Goal: Information Seeking & Learning: Learn about a topic

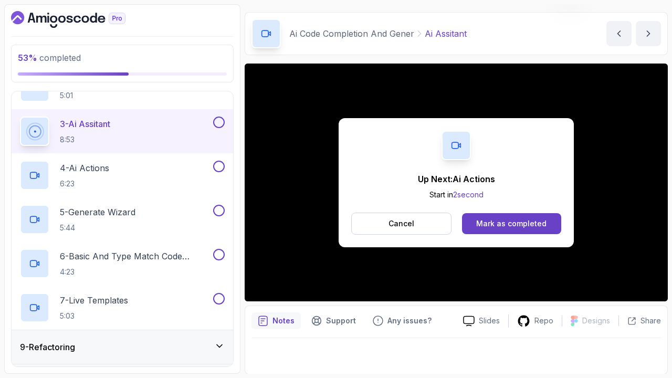
scroll to position [100, 0]
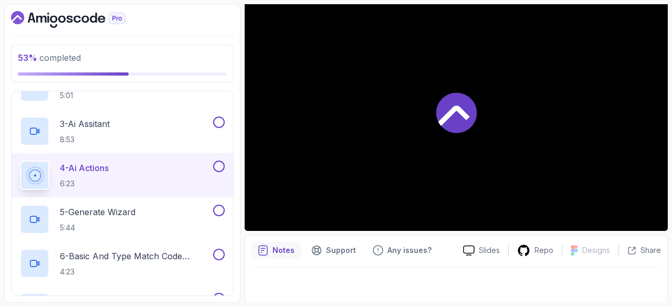
click at [523, 155] on div at bounding box center [456, 112] width 423 height 238
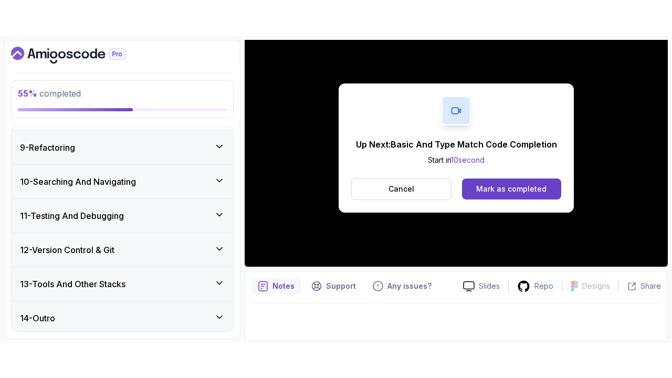
scroll to position [101, 0]
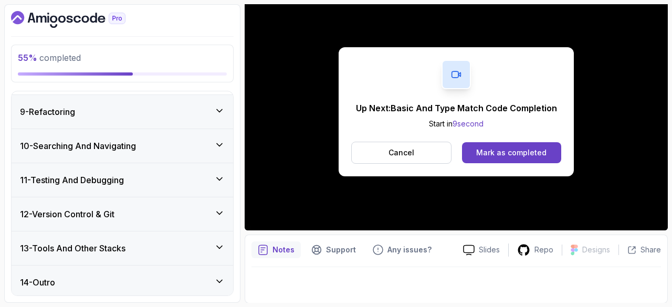
click at [521, 147] on div "Mark as completed" at bounding box center [511, 152] width 70 height 10
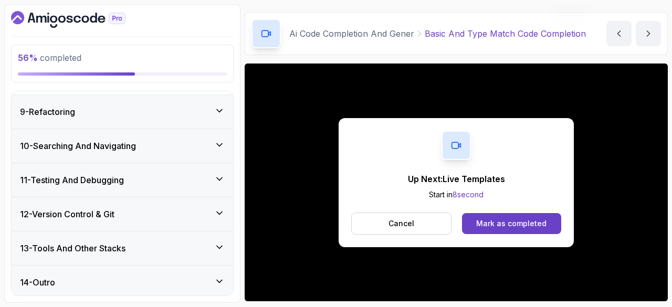
scroll to position [101, 0]
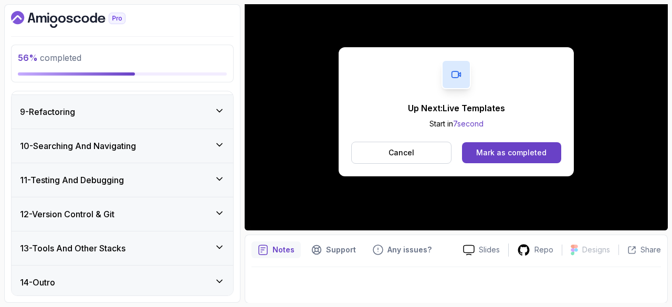
click at [503, 147] on div "Mark as completed" at bounding box center [511, 152] width 70 height 10
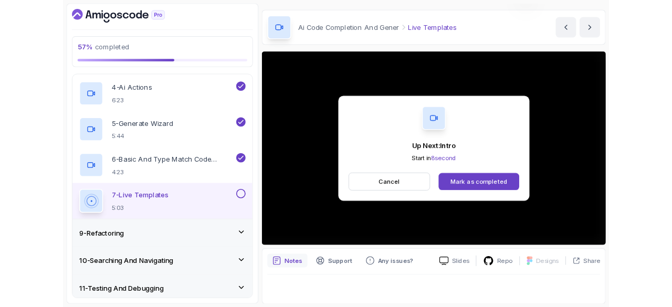
scroll to position [101, 0]
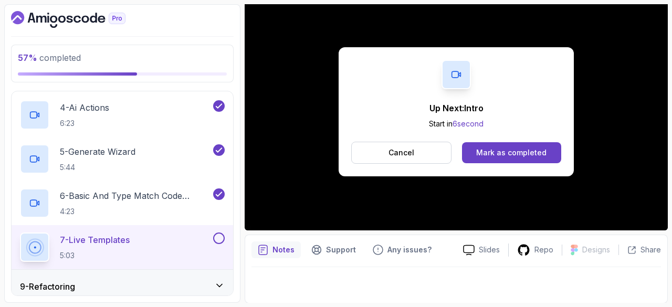
click at [523, 151] on div "Mark as completed" at bounding box center [511, 152] width 70 height 10
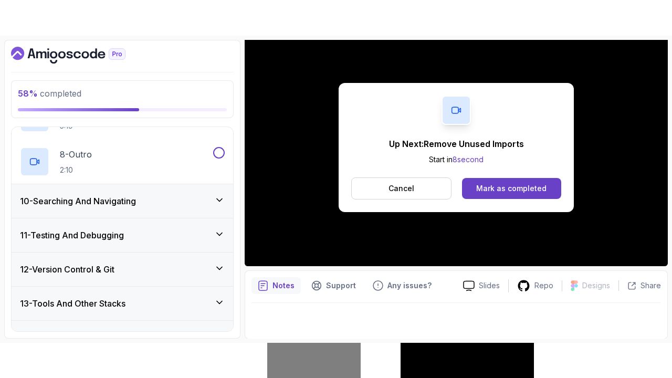
scroll to position [622, 0]
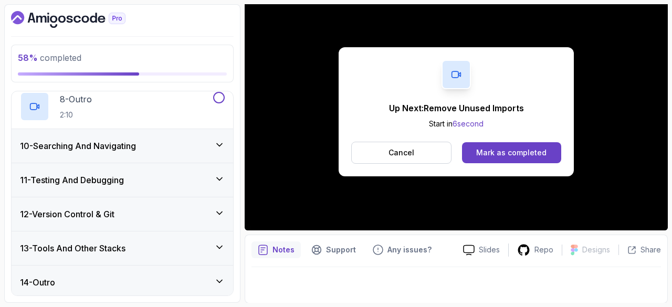
click at [530, 144] on button "Mark as completed" at bounding box center [511, 152] width 99 height 21
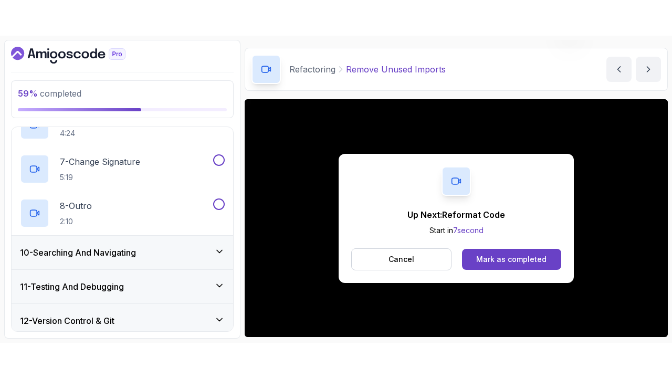
scroll to position [101, 0]
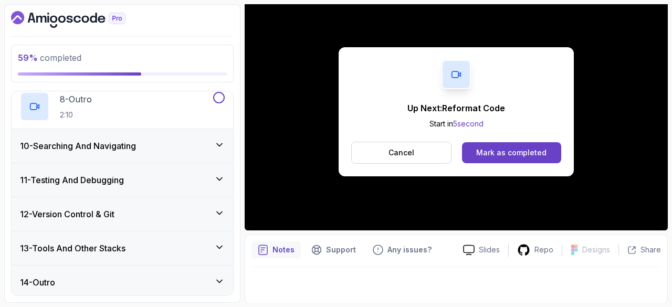
click at [533, 152] on div "Mark as completed" at bounding box center [511, 152] width 70 height 10
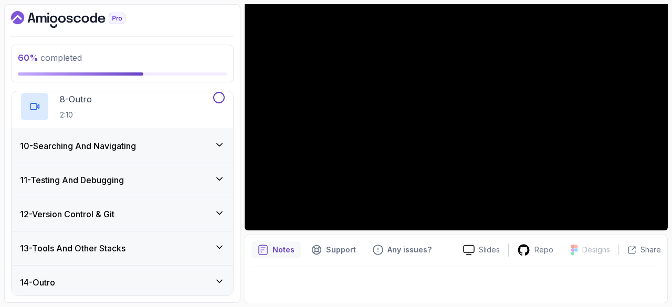
scroll to position [30, 0]
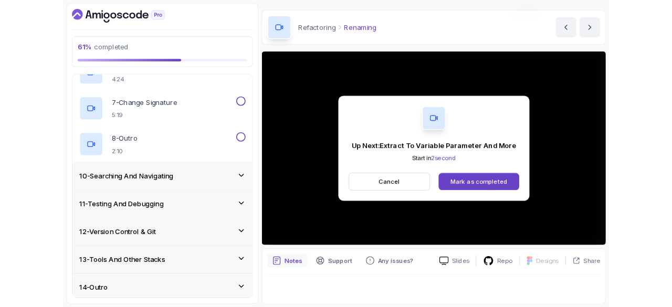
scroll to position [101, 0]
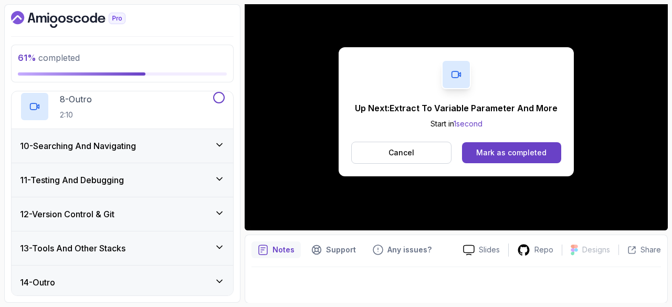
click at [493, 152] on div "Mark as completed" at bounding box center [511, 152] width 70 height 10
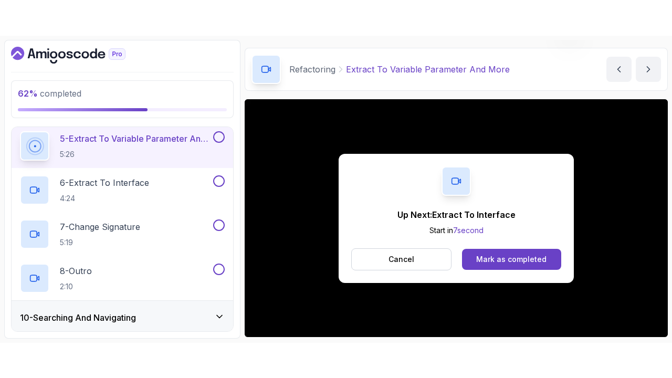
scroll to position [101, 0]
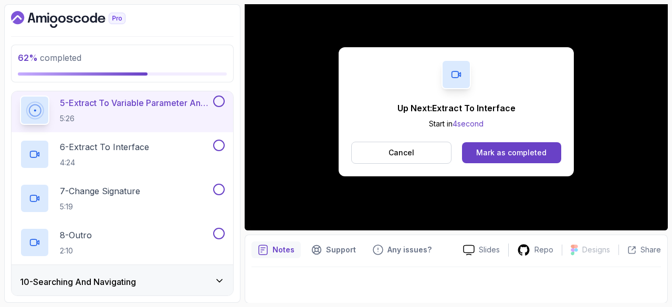
click at [534, 147] on div "Mark as completed" at bounding box center [511, 152] width 70 height 10
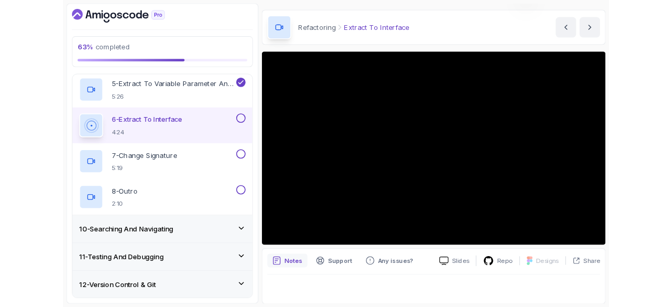
scroll to position [101, 0]
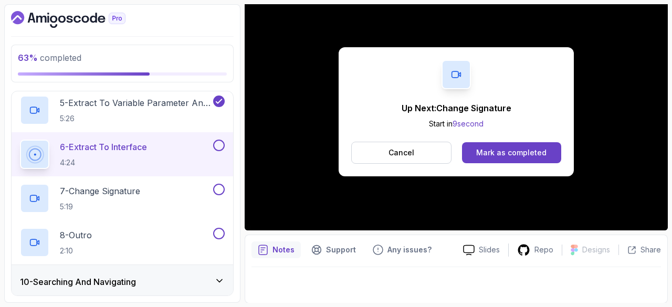
click at [534, 152] on div "Mark as completed" at bounding box center [511, 152] width 70 height 10
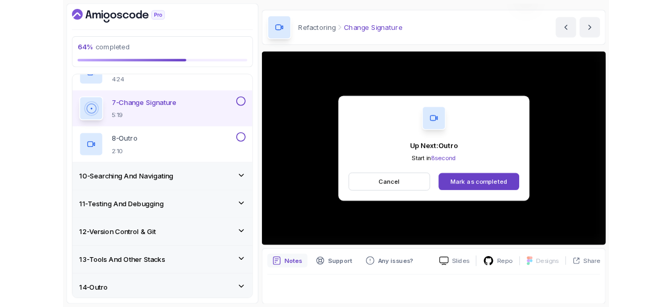
scroll to position [101, 0]
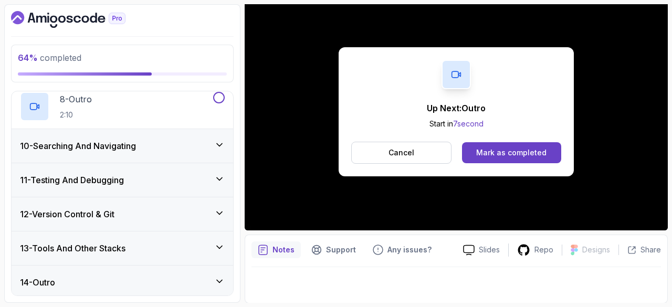
click at [539, 146] on button "Mark as completed" at bounding box center [511, 152] width 99 height 21
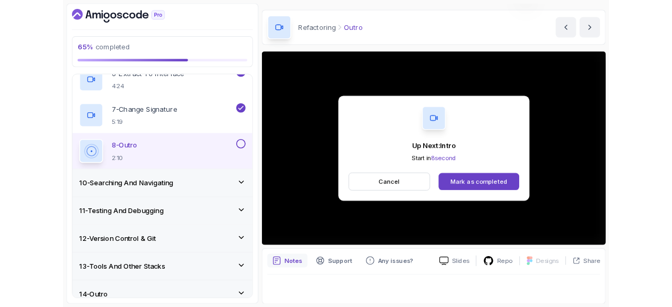
scroll to position [101, 0]
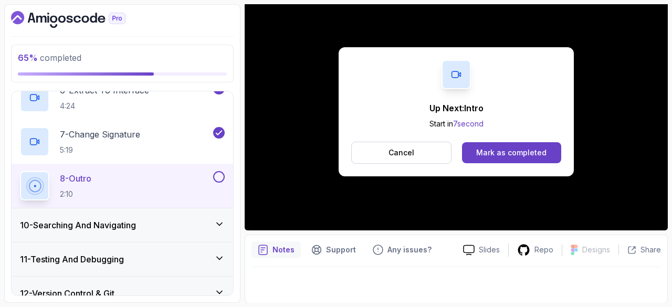
click at [525, 151] on div "Mark as completed" at bounding box center [511, 152] width 70 height 10
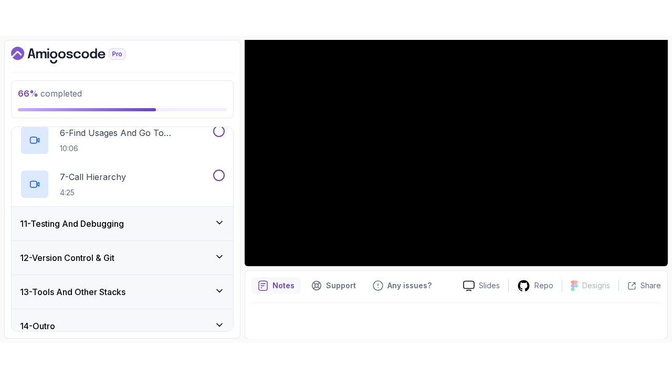
scroll to position [578, 0]
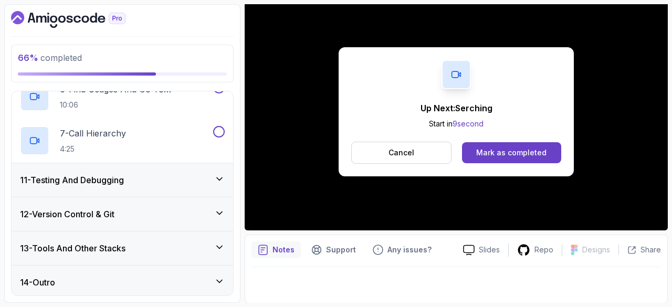
click at [503, 161] on button "Mark as completed" at bounding box center [511, 152] width 99 height 21
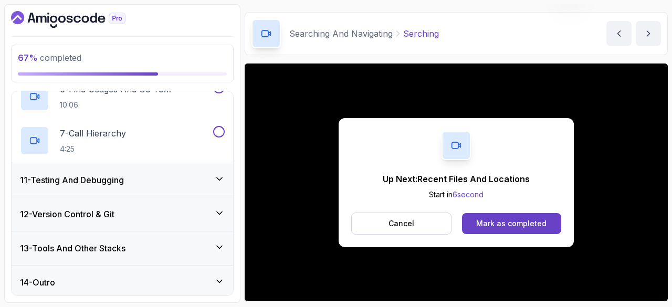
scroll to position [101, 0]
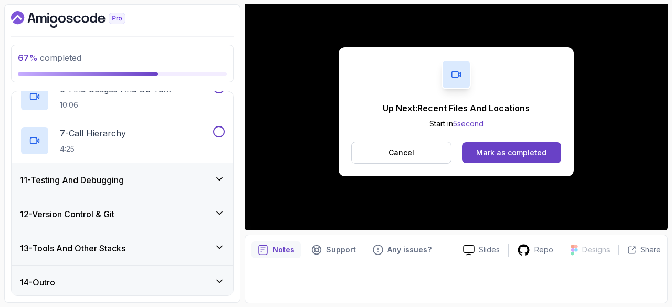
click at [541, 156] on div "Mark as completed" at bounding box center [511, 152] width 70 height 10
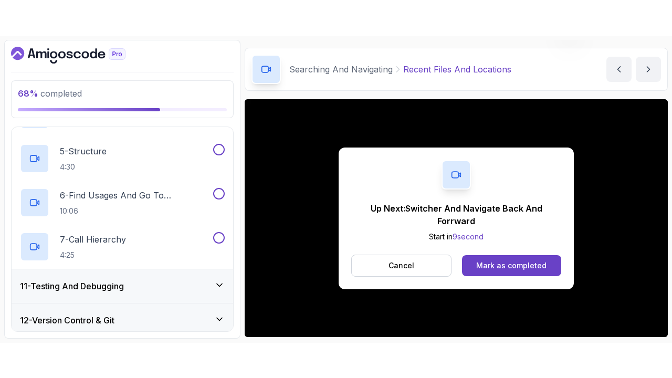
scroll to position [101, 0]
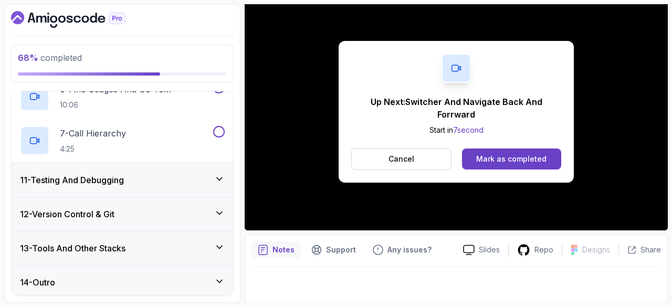
click at [514, 154] on div "Mark as completed" at bounding box center [511, 159] width 70 height 10
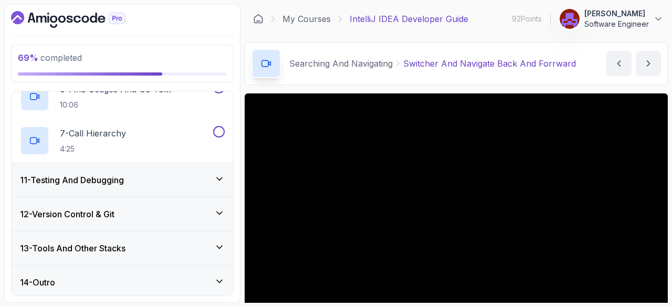
click at [646, 61] on icon "next content" at bounding box center [648, 63] width 10 height 10
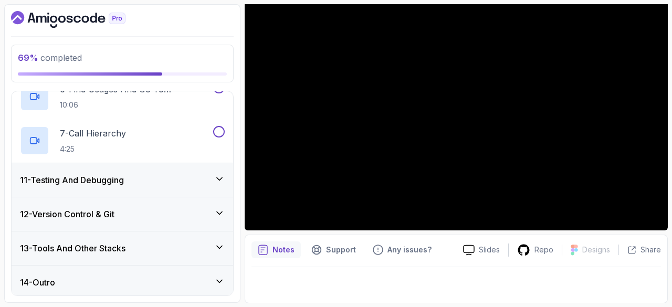
scroll to position [30, 0]
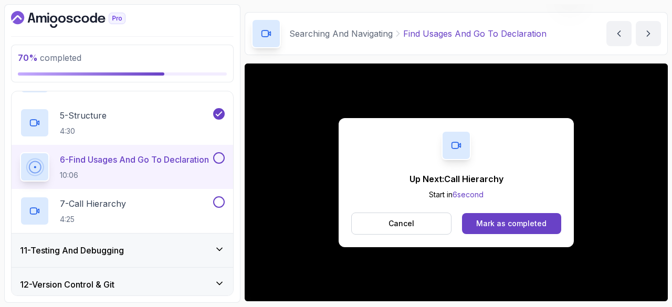
click at [527, 226] on div "Mark as completed" at bounding box center [511, 223] width 70 height 10
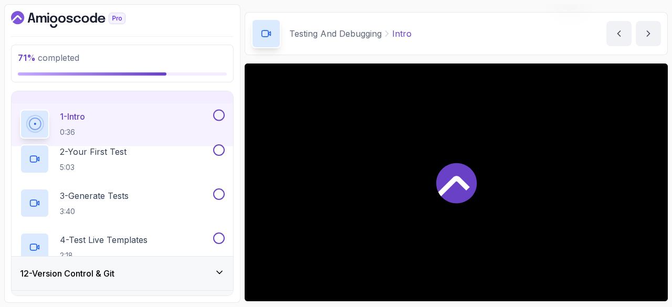
scroll to position [270, 0]
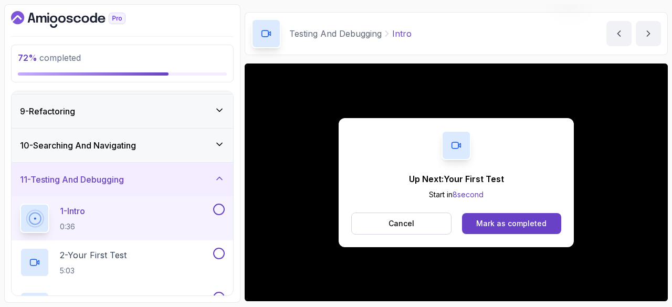
click at [423, 220] on button "Cancel" at bounding box center [401, 224] width 100 height 22
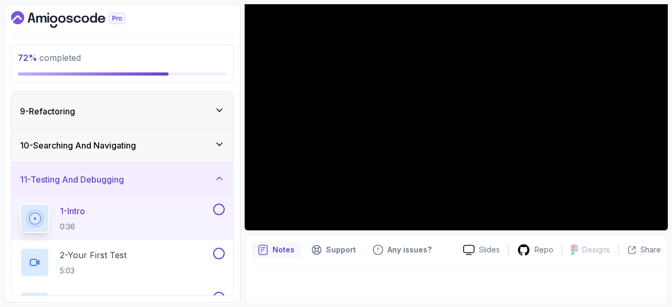
scroll to position [0, 0]
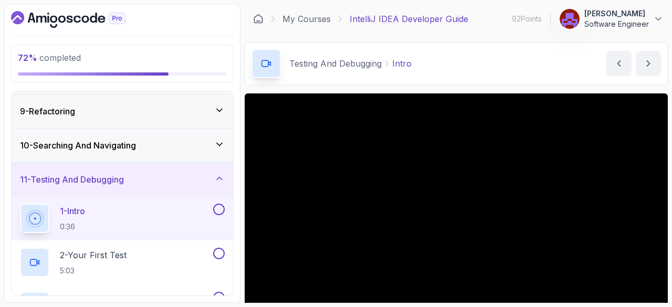
click at [652, 67] on icon "next content" at bounding box center [648, 63] width 10 height 10
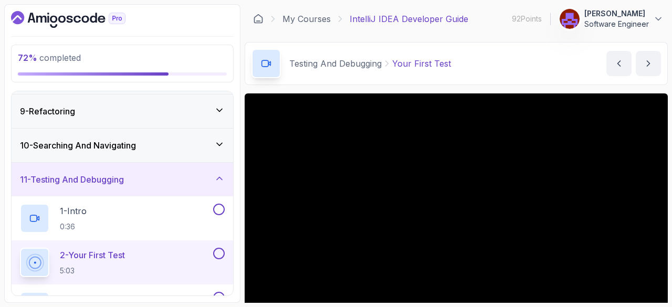
click at [135, 213] on div "1 - Intro 0:36" at bounding box center [115, 218] width 191 height 29
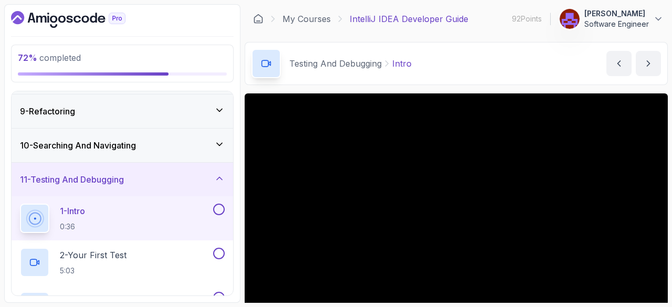
click at [220, 206] on button at bounding box center [219, 210] width 12 height 12
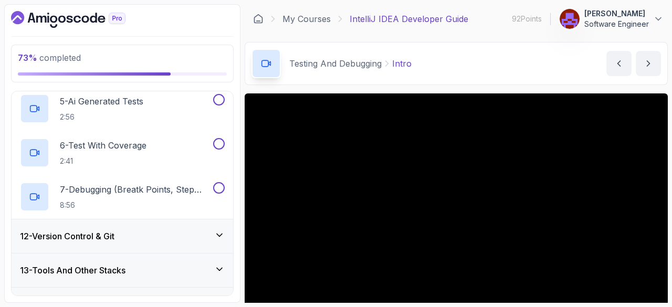
scroll to position [578, 0]
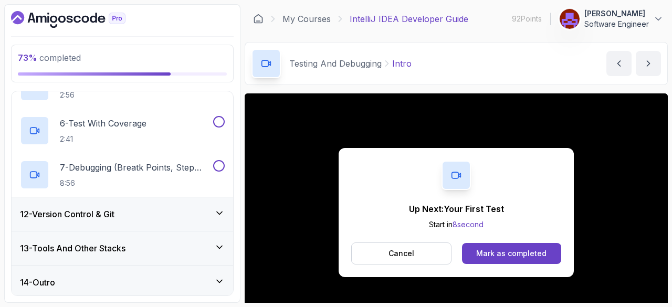
click at [521, 250] on div "Mark as completed" at bounding box center [511, 253] width 70 height 10
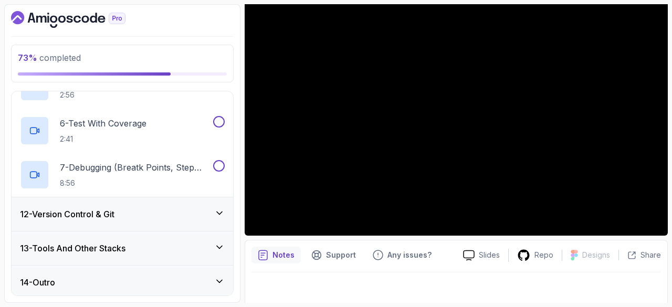
scroll to position [100, 0]
